Goal: Navigation & Orientation: Find specific page/section

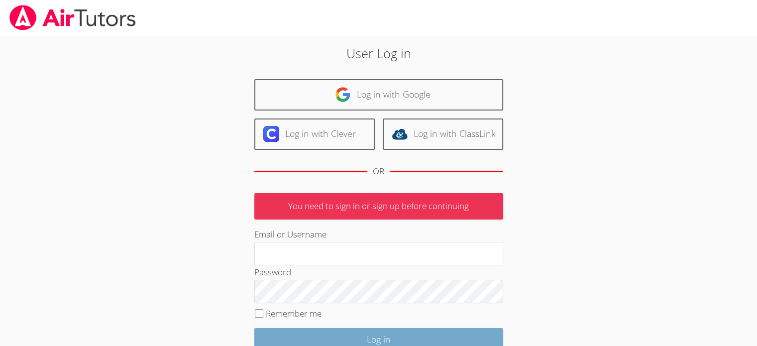
type input "maireasha@yahoo.com"
click at [383, 341] on input "Log in" at bounding box center [378, 339] width 249 height 23
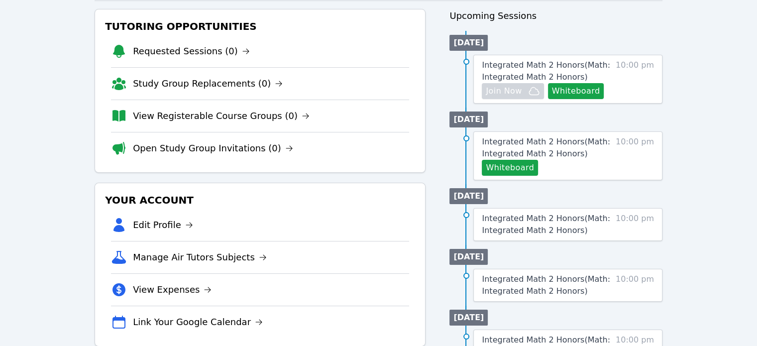
scroll to position [36, 0]
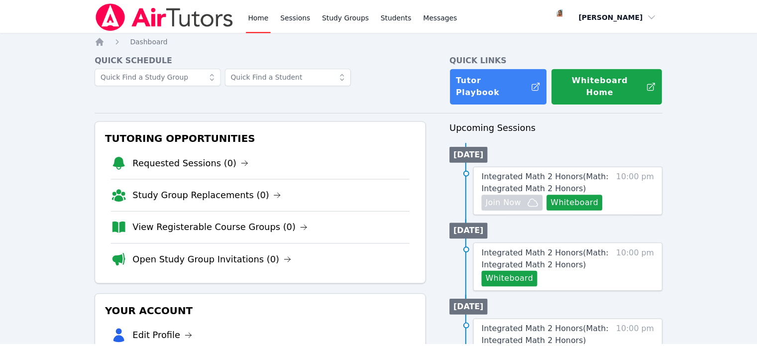
scroll to position [36, 0]
